Goal: Find specific page/section: Find specific page/section

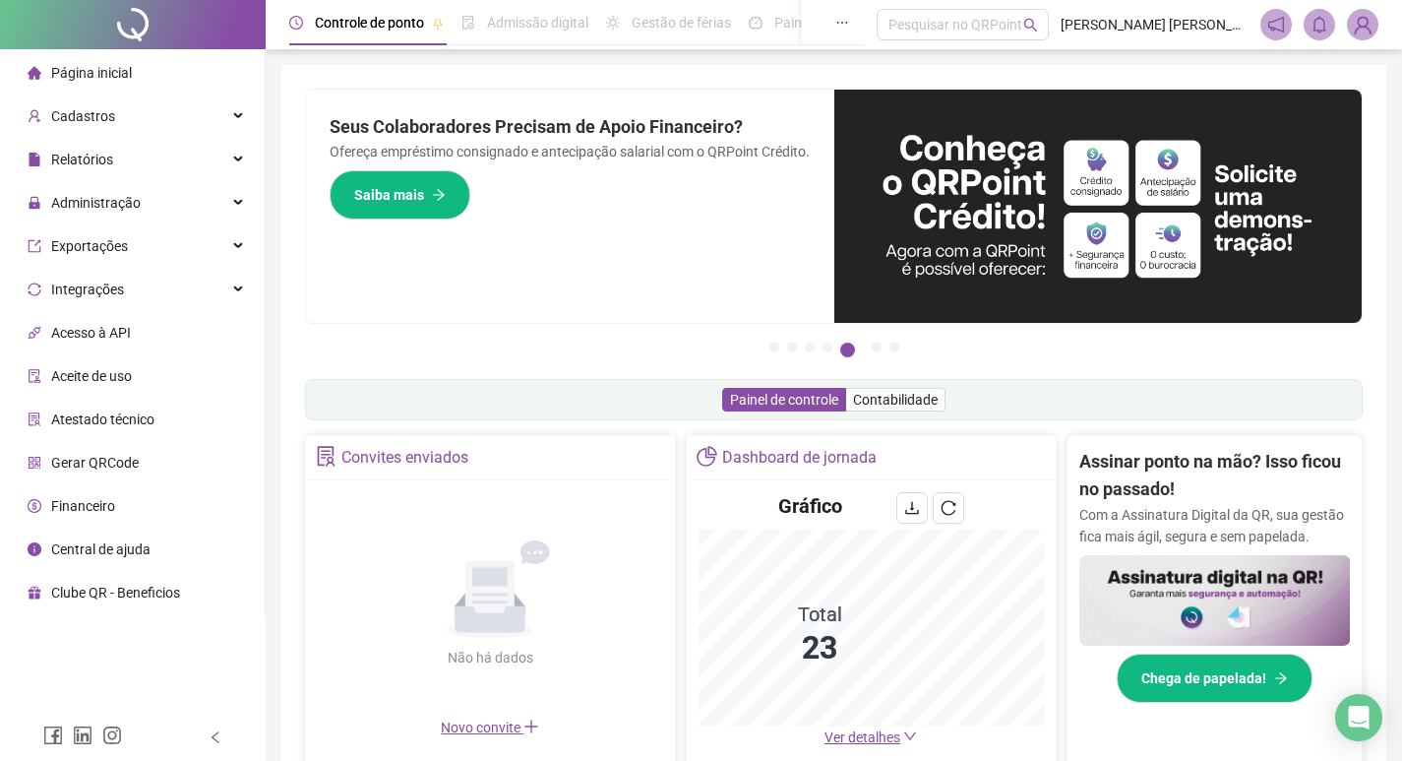
scroll to position [124, 0]
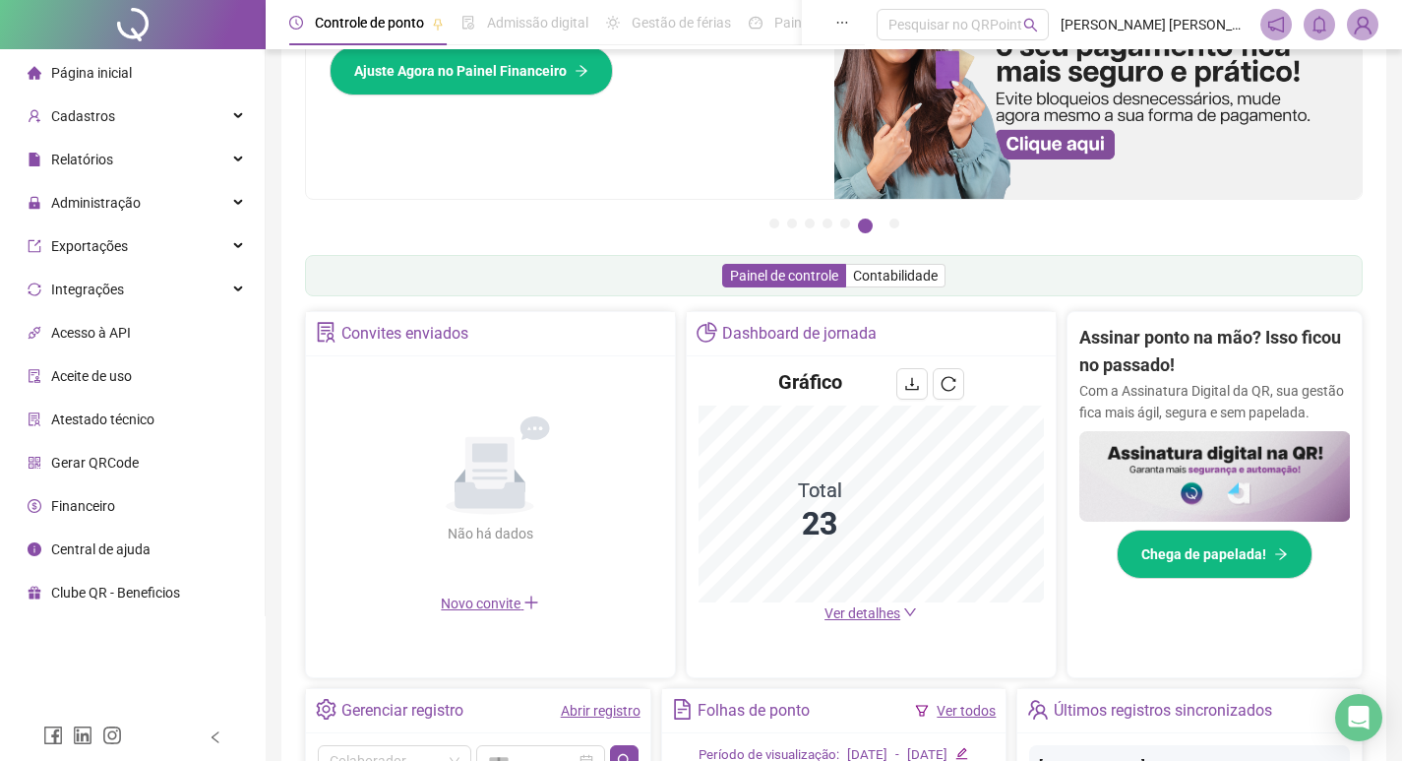
click at [872, 606] on span "Ver detalhes" at bounding box center [863, 613] width 76 height 16
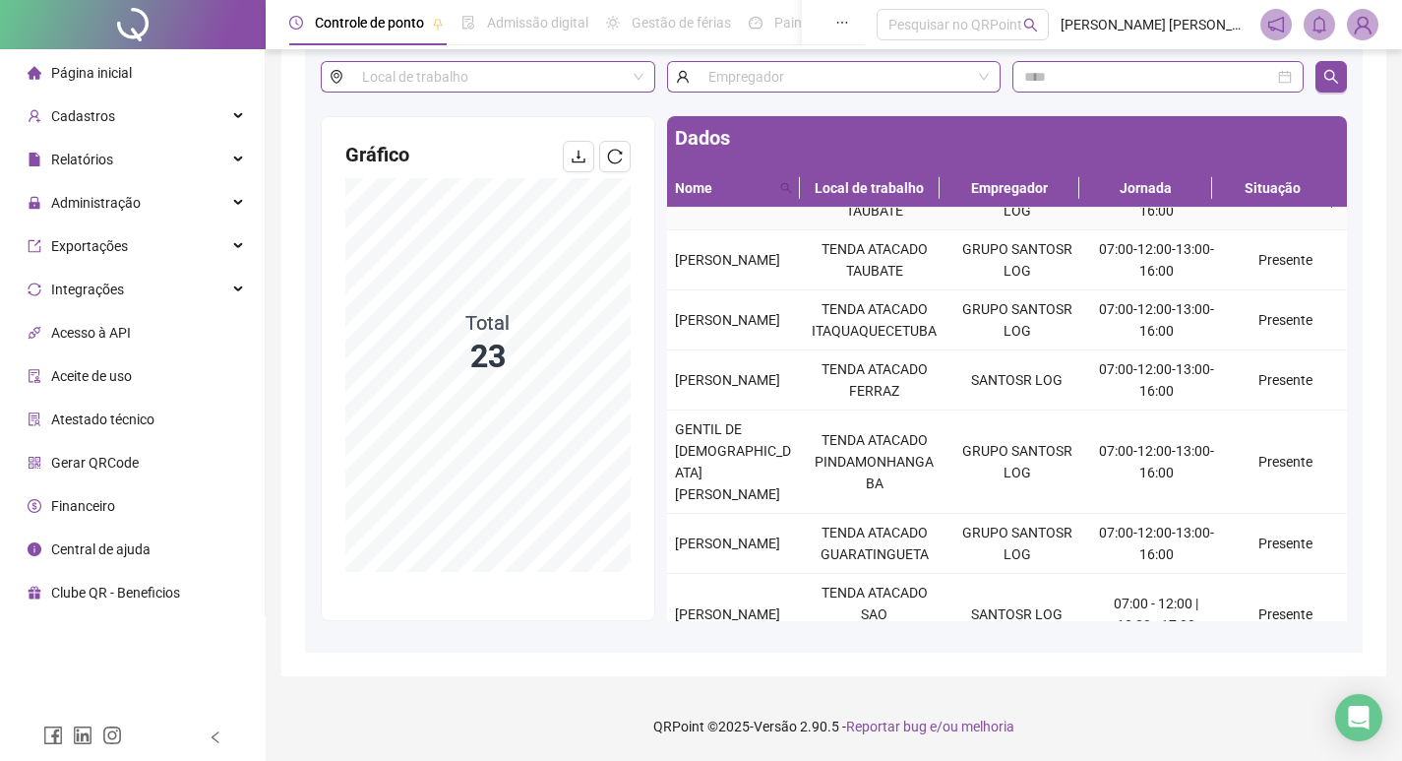
scroll to position [394, 0]
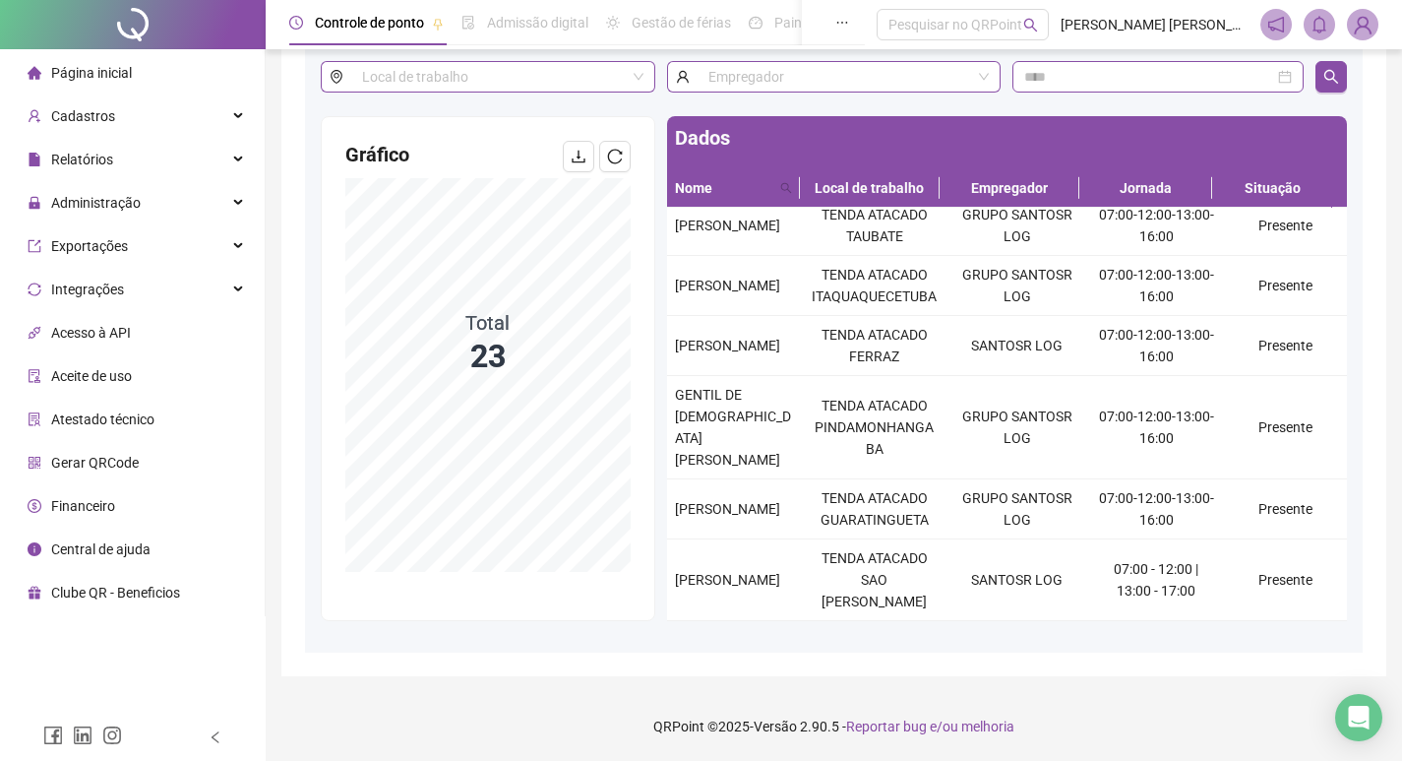
click at [540, 637] on html "Página inicial Cadastros Empregadores Locais de trabalho Escalas Colaboradores …" at bounding box center [701, 256] width 1402 height 761
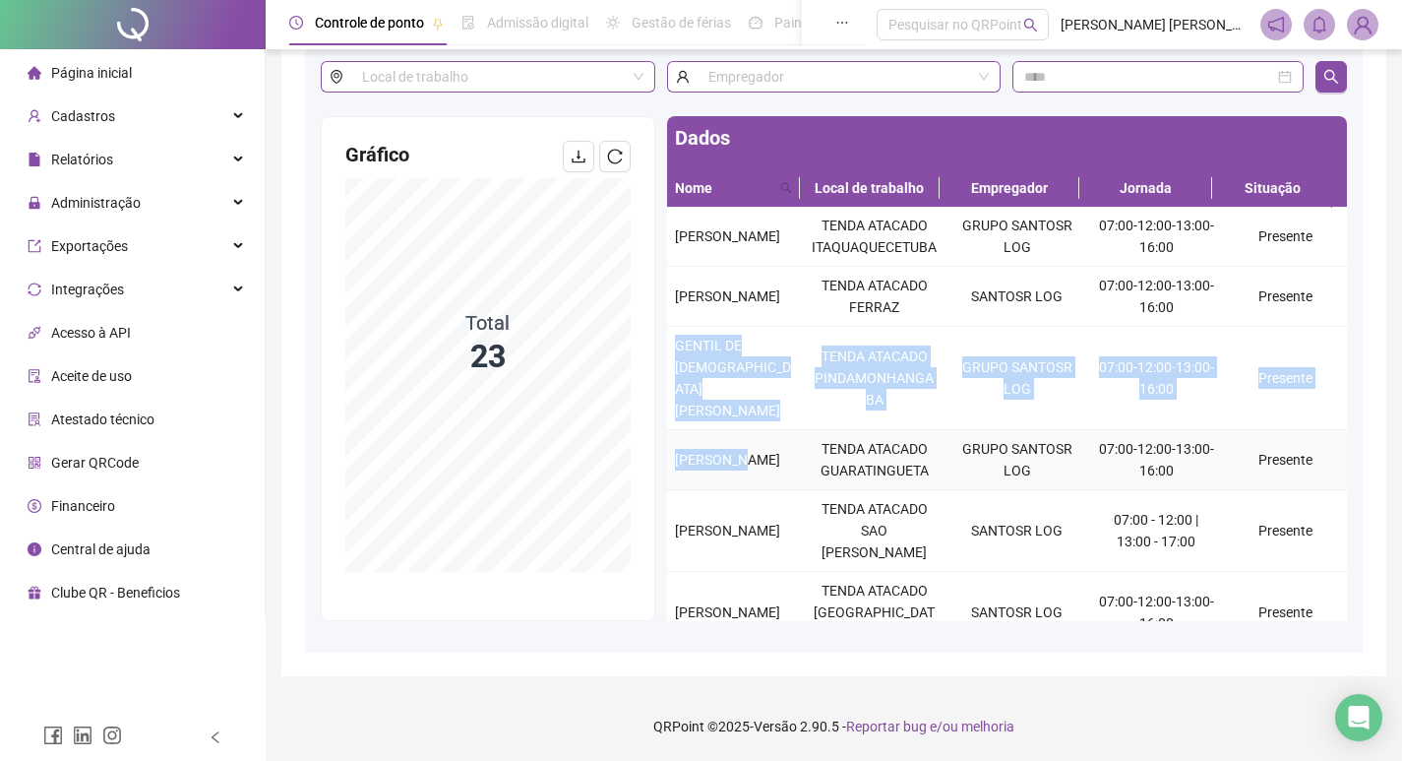
scroll to position [478, 0]
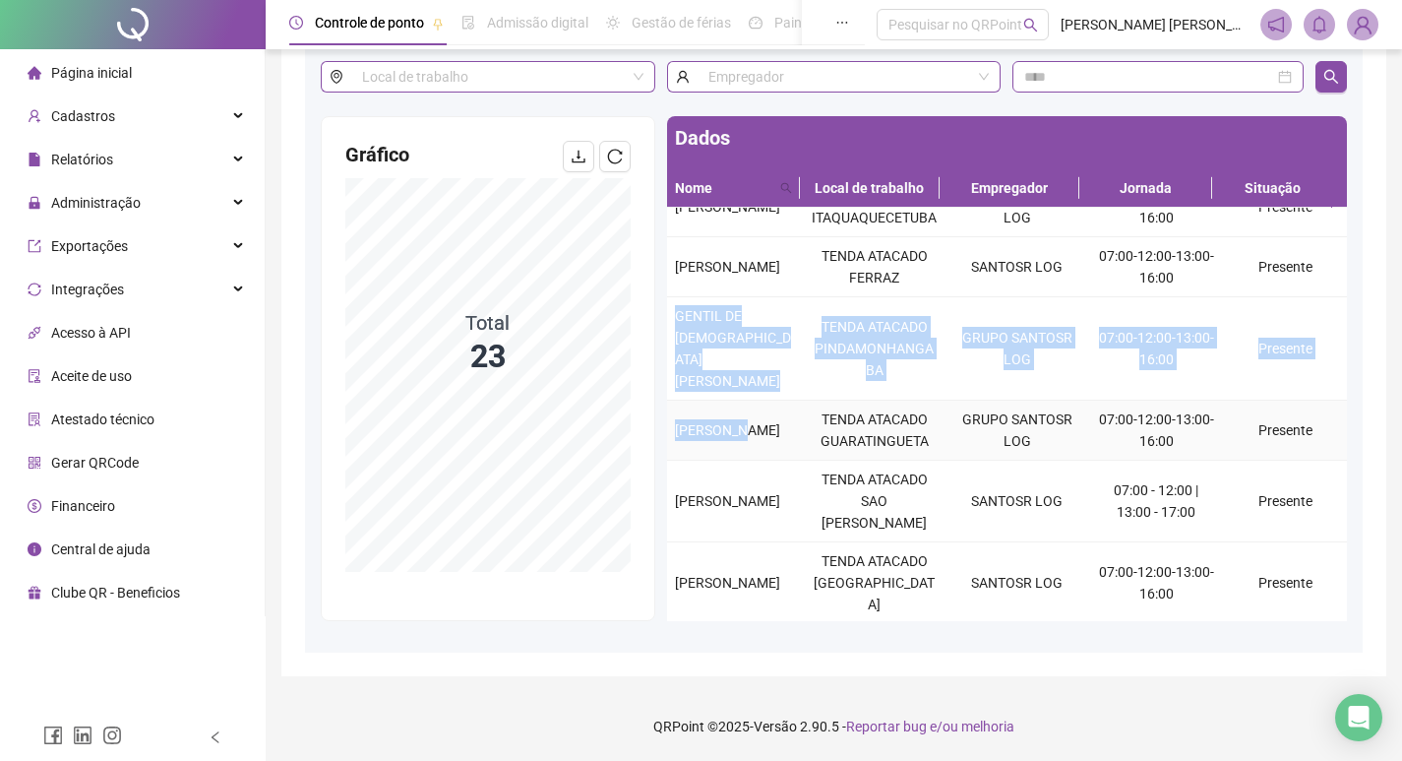
drag, startPoint x: 675, startPoint y: 582, endPoint x: 746, endPoint y: 606, distance: 75.0
click at [746, 606] on tbody "AGSTER [PERSON_NAME] TENDA ATACADO ITAQUAQUECETUBA GRUPO SANTOSR LOG 07:00-12:0…" at bounding box center [1007, 512] width 680 height 1554
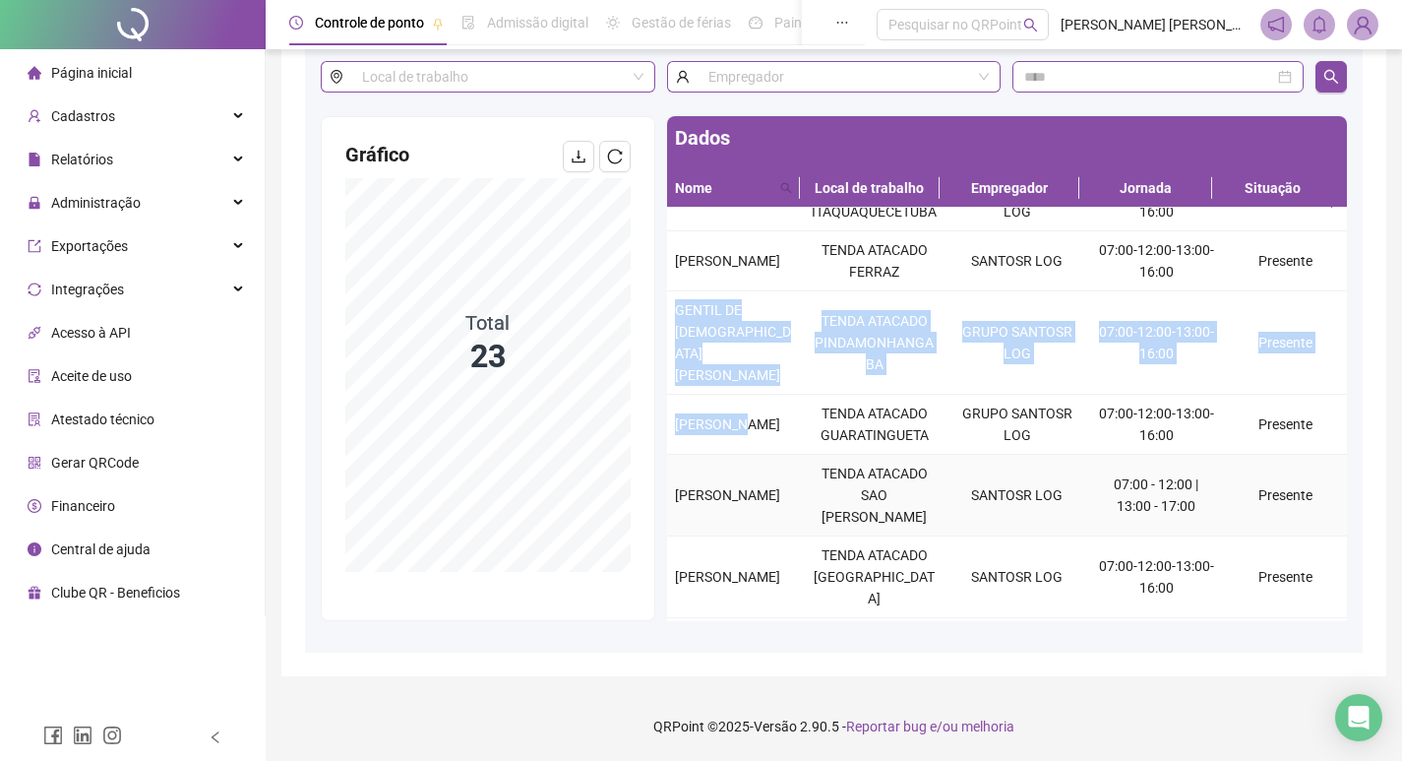
copy tbody "GENTIL DE [DEMOGRAPHIC_DATA][PERSON_NAME] TENDA ATACADO PINDAMONHANGABA GRUPO S…"
click at [684, 383] on span "GENTIL DE [DEMOGRAPHIC_DATA][PERSON_NAME]" at bounding box center [733, 342] width 116 height 81
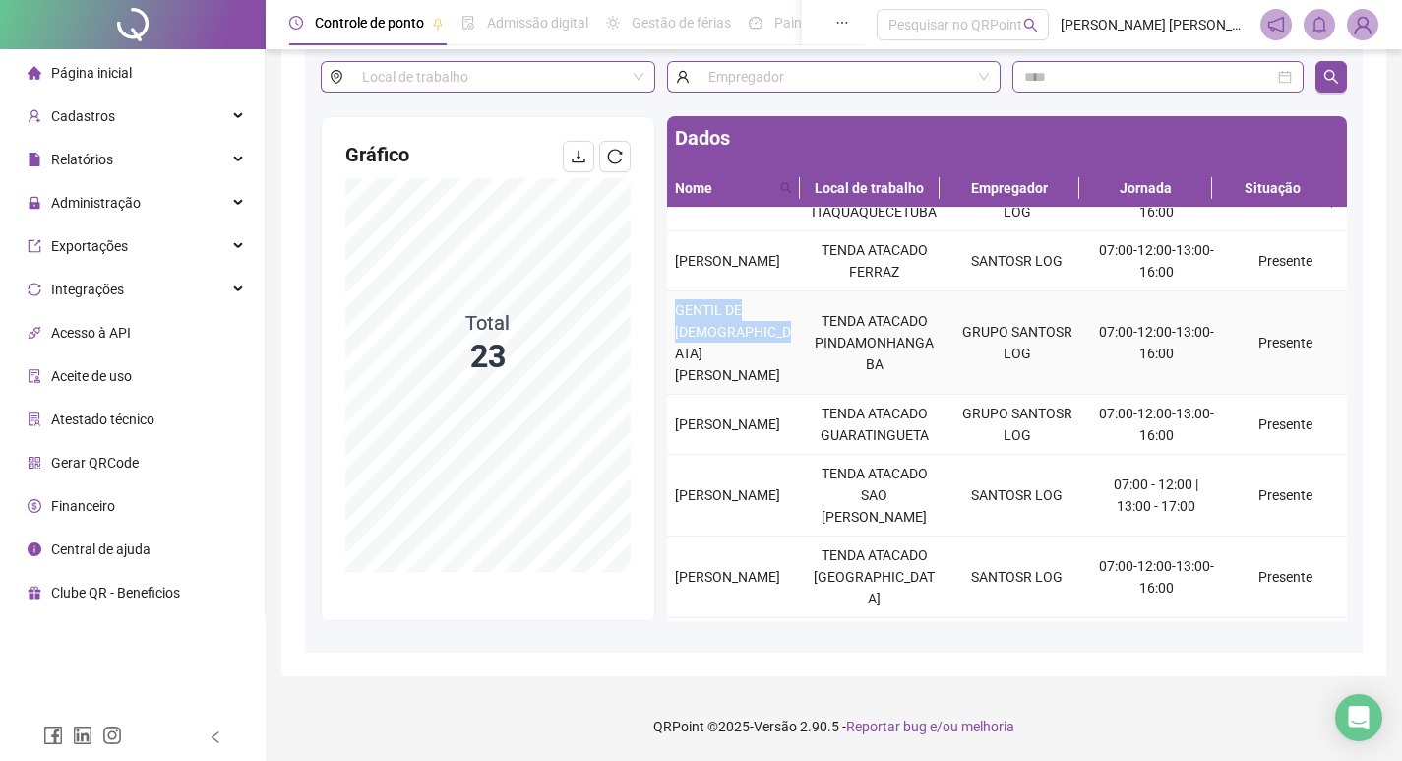
drag, startPoint x: 672, startPoint y: 489, endPoint x: 750, endPoint y: 523, distance: 84.6
click at [750, 395] on td "GENTIL DE [DEMOGRAPHIC_DATA][PERSON_NAME]" at bounding box center [735, 342] width 136 height 103
copy span "GENTIL DE [DEMOGRAPHIC_DATA][PERSON_NAME]"
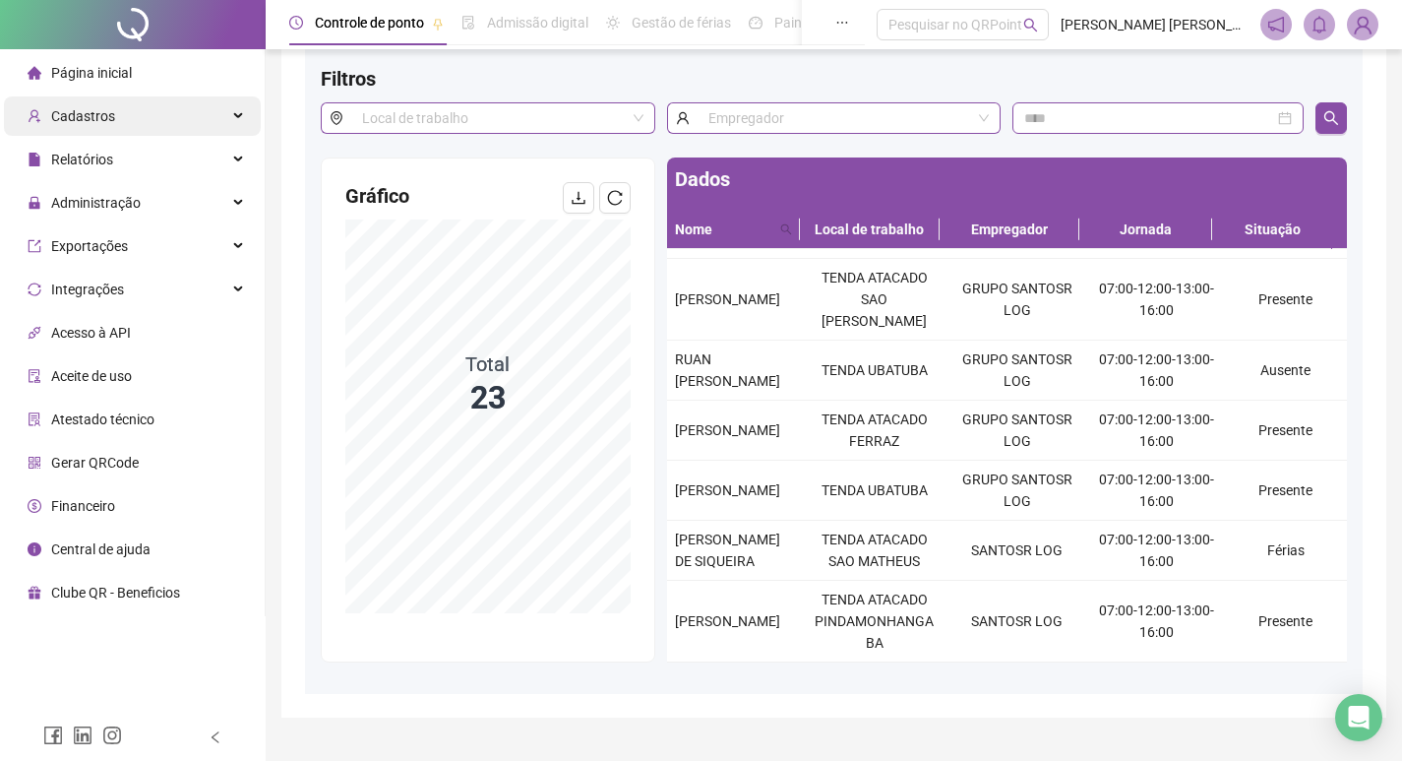
scroll to position [26, 0]
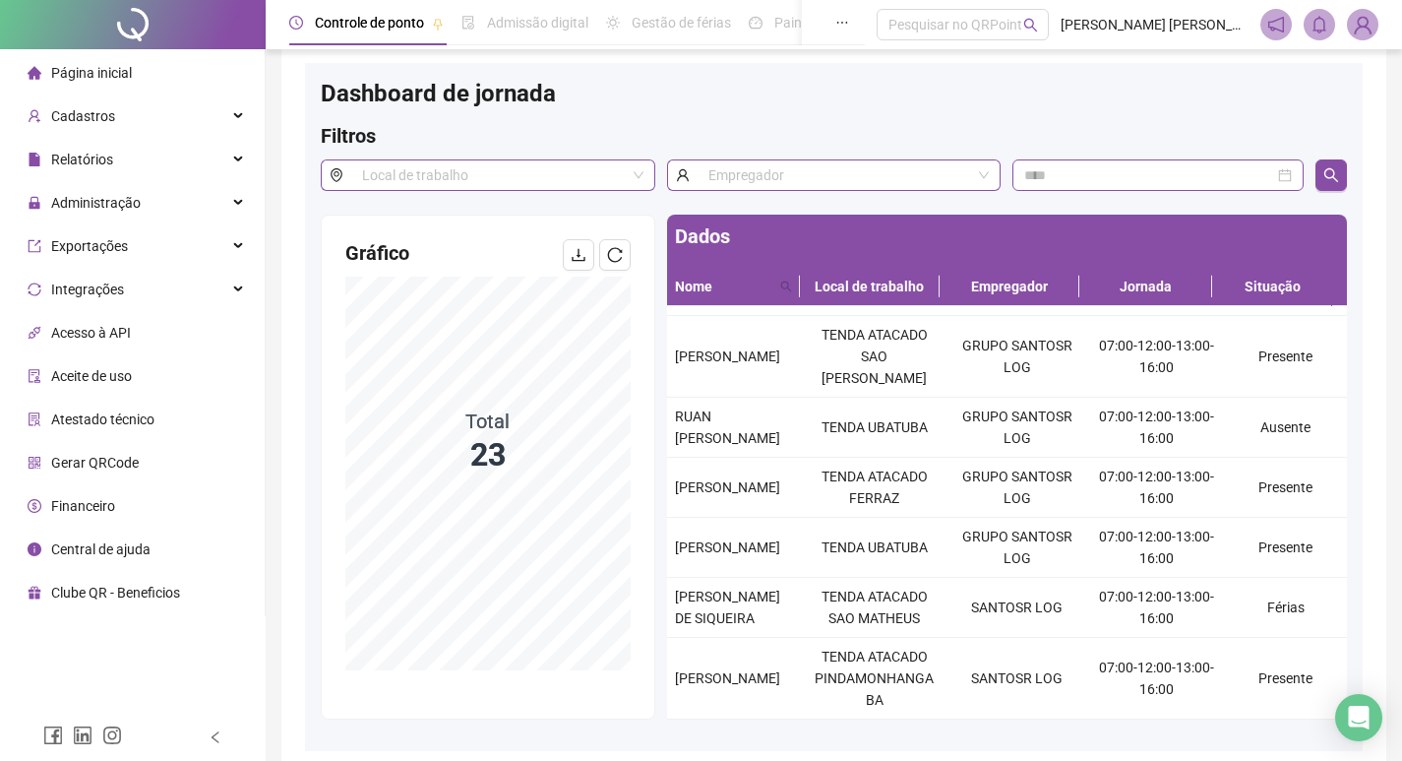
click at [175, 73] on li "Página inicial" at bounding box center [132, 72] width 257 height 39
